Goal: Contribute content: Add original content to the website for others to see

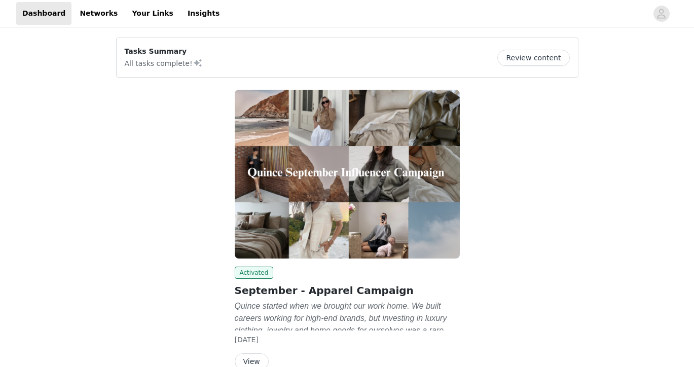
click at [549, 56] on button "Review content" at bounding box center [533, 58] width 72 height 16
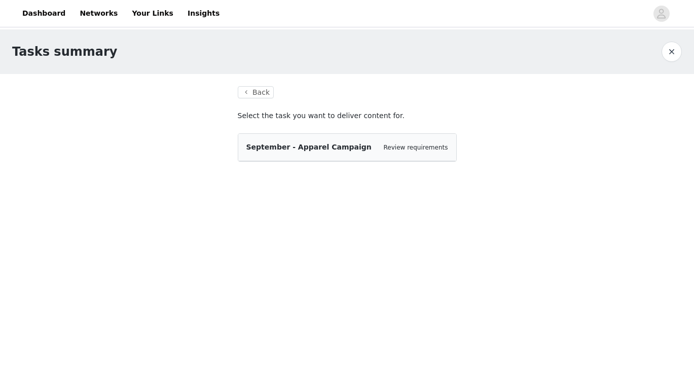
click at [293, 144] on span "September - Apparel Campaign" at bounding box center [308, 147] width 125 height 8
click at [414, 138] on div "September - Apparel Campaign Review requirements" at bounding box center [347, 147] width 218 height 27
click at [259, 94] on button "Back" at bounding box center [256, 92] width 36 height 12
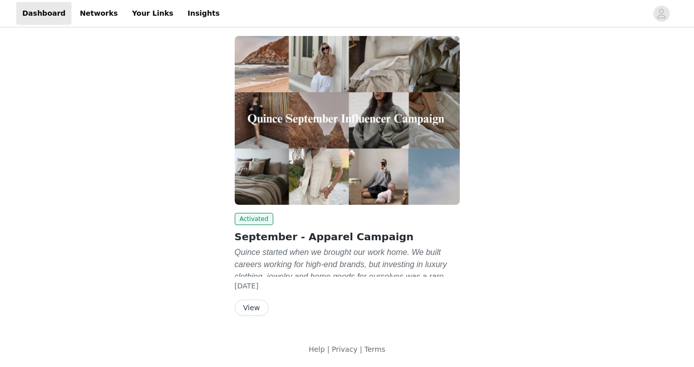
scroll to position [54, 0]
click at [246, 309] on button "View" at bounding box center [252, 307] width 34 height 16
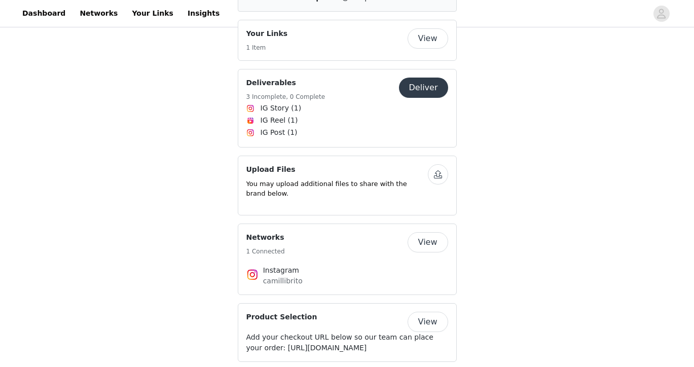
scroll to position [1667, 0]
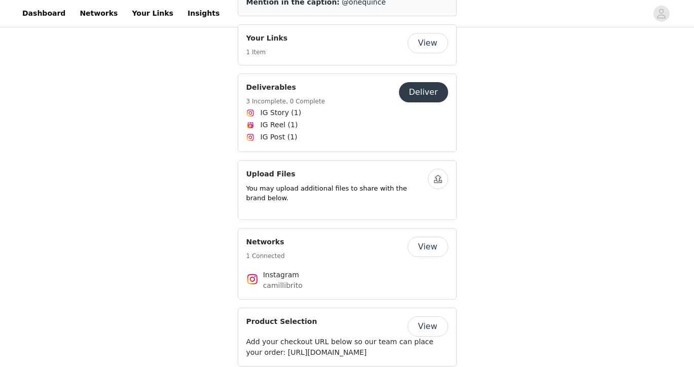
click at [439, 169] on button "button" at bounding box center [438, 179] width 20 height 20
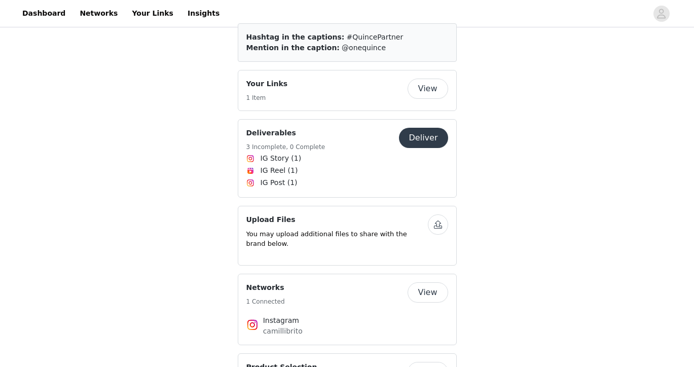
scroll to position [1621, 0]
click at [436, 214] on button "button" at bounding box center [438, 224] width 20 height 20
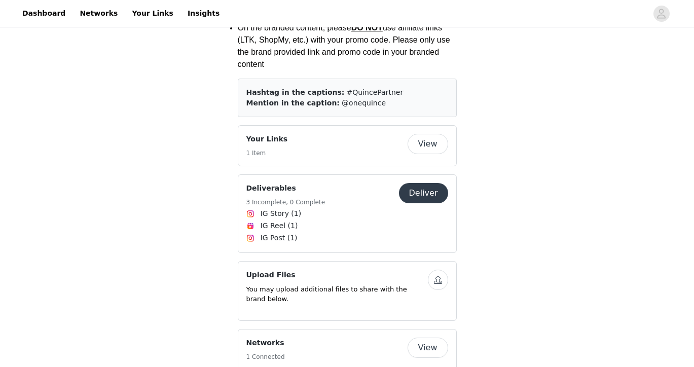
scroll to position [1562, 0]
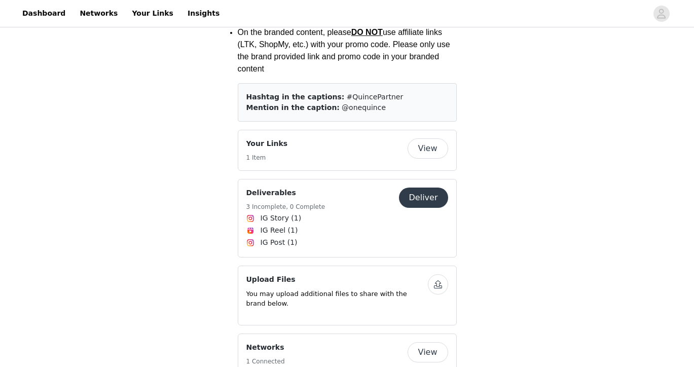
click at [428, 187] on button "Deliver" at bounding box center [423, 197] width 49 height 20
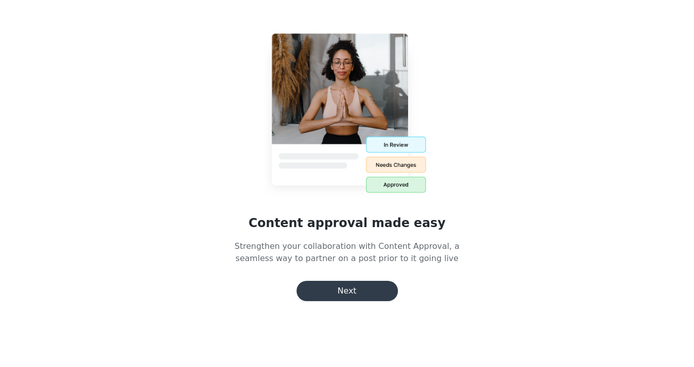
scroll to position [296, 0]
click at [358, 294] on button "Next" at bounding box center [346, 291] width 101 height 20
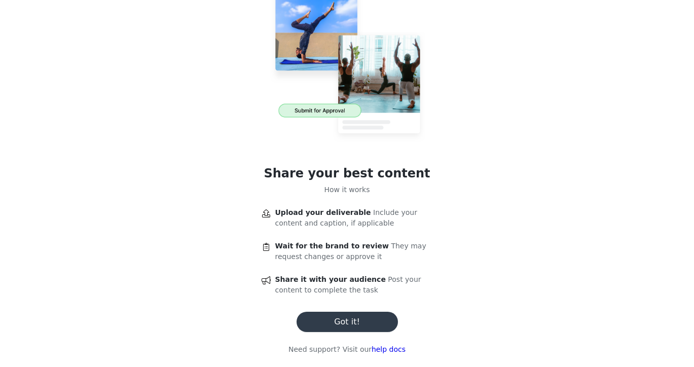
scroll to position [50, 0]
click at [332, 328] on button "Got it!" at bounding box center [346, 322] width 101 height 20
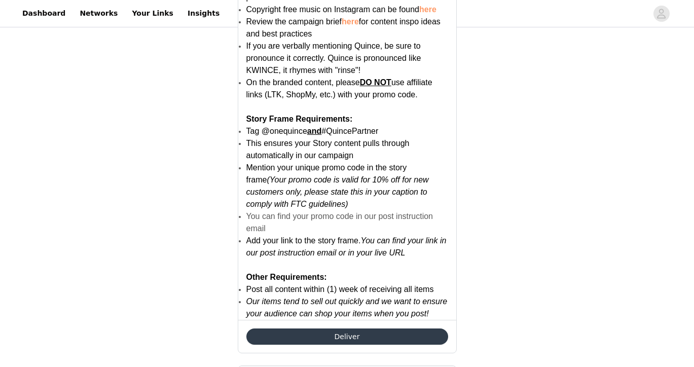
scroll to position [662, 0]
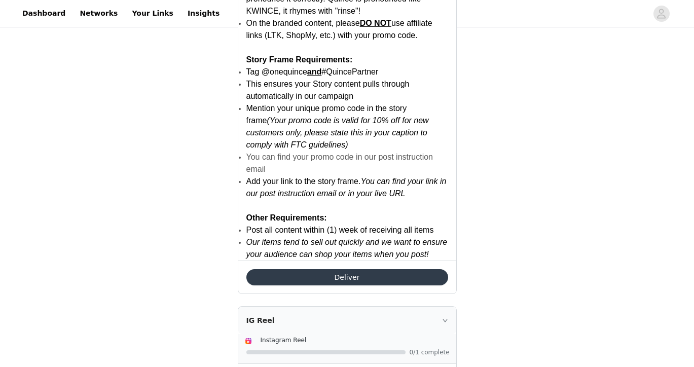
click at [357, 280] on button "Deliver" at bounding box center [347, 277] width 202 height 16
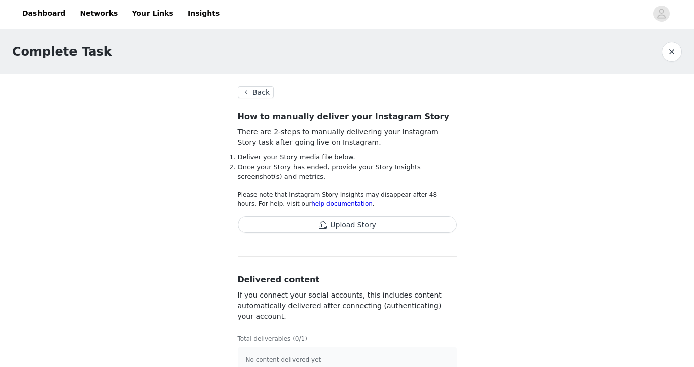
click at [260, 96] on button "Back" at bounding box center [256, 92] width 36 height 12
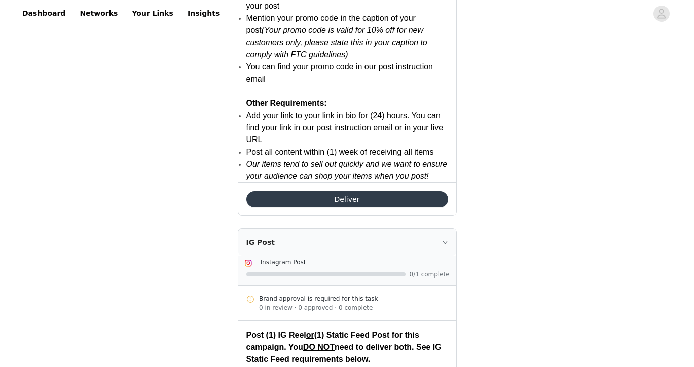
scroll to position [1453, 0]
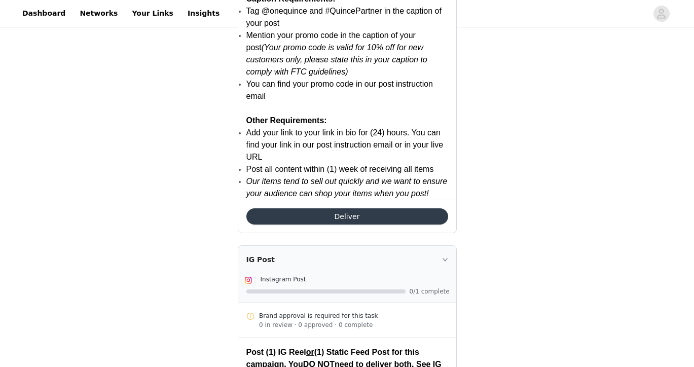
click at [444, 260] on icon "icon: right" at bounding box center [445, 259] width 6 height 6
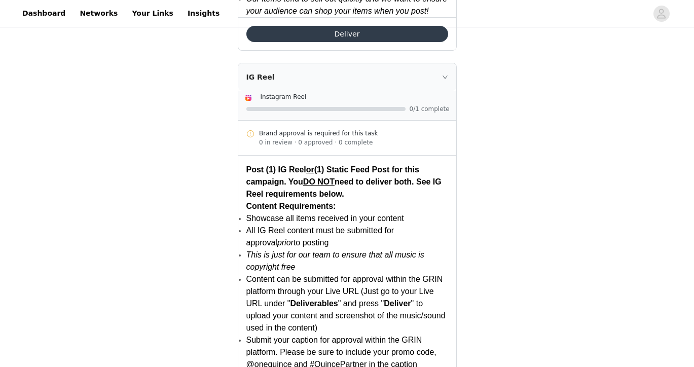
scroll to position [861, 0]
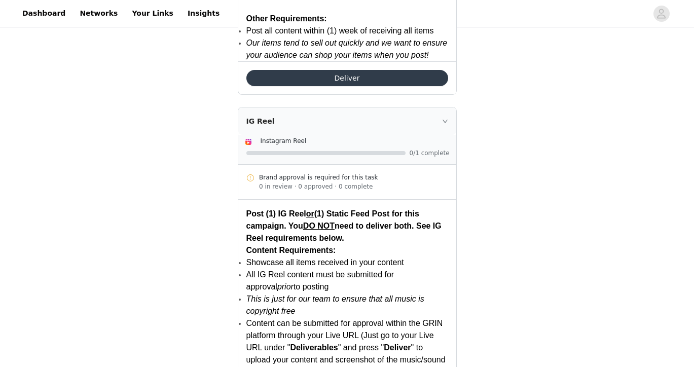
click at [444, 124] on icon "icon: right" at bounding box center [445, 121] width 6 height 6
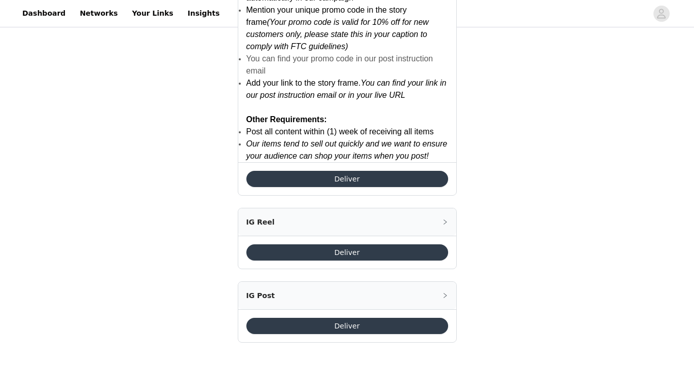
scroll to position [760, 0]
click at [349, 323] on button "Deliver" at bounding box center [347, 326] width 202 height 16
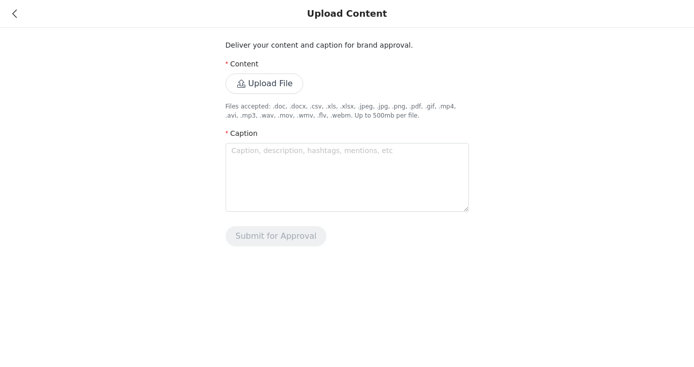
click at [266, 85] on button "Upload File" at bounding box center [264, 83] width 78 height 20
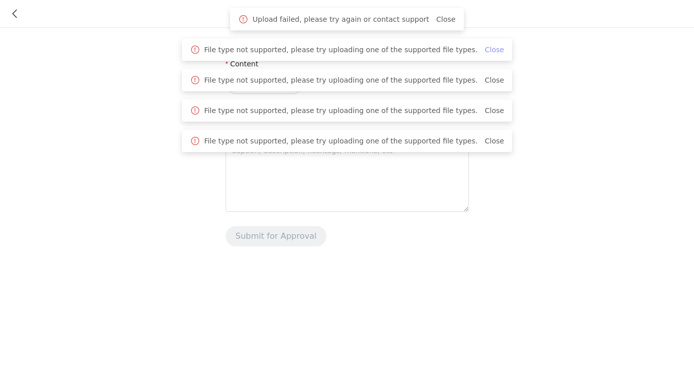
click at [484, 53] on link "Close" at bounding box center [493, 50] width 19 height 8
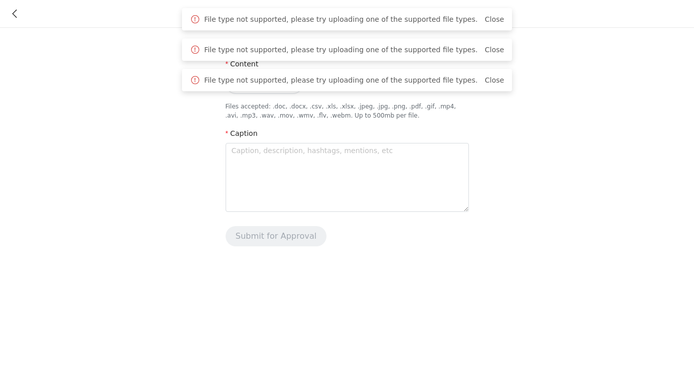
click at [484, 53] on link "Close" at bounding box center [493, 50] width 19 height 8
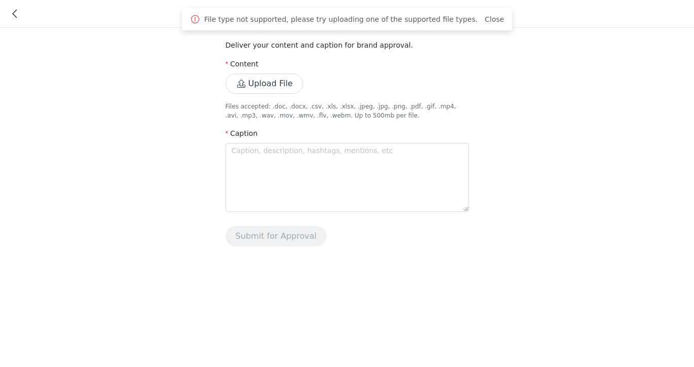
click at [488, 24] on span "Close" at bounding box center [493, 19] width 19 height 11
click at [485, 21] on link "Close" at bounding box center [493, 19] width 19 height 8
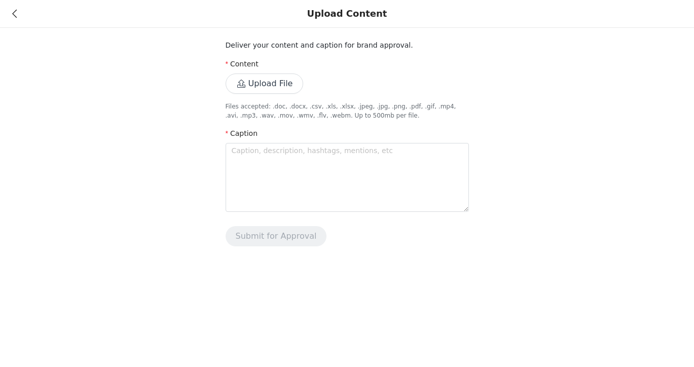
click at [255, 79] on button "Upload File" at bounding box center [264, 83] width 78 height 20
